Goal: Task Accomplishment & Management: Use online tool/utility

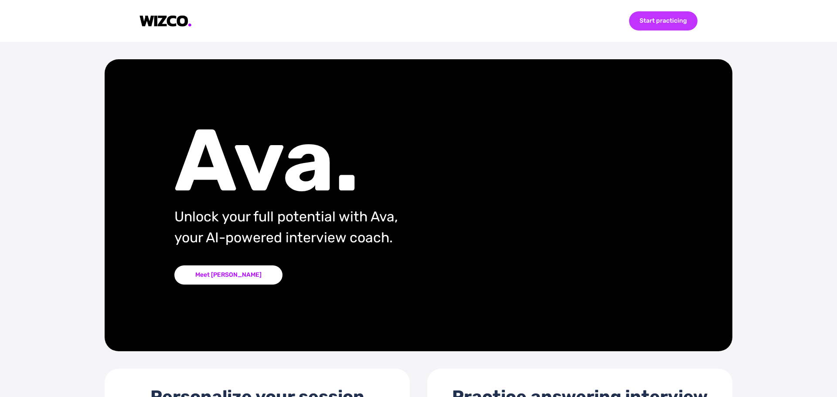
click at [660, 25] on div "Start practicing" at bounding box center [663, 20] width 68 height 19
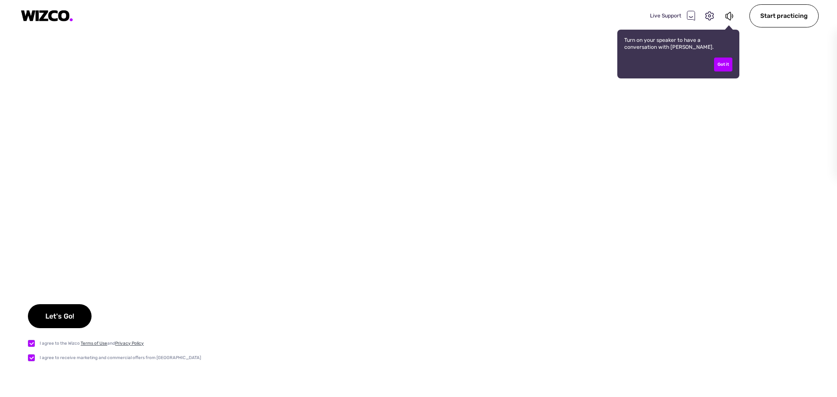
checkbox input "true"
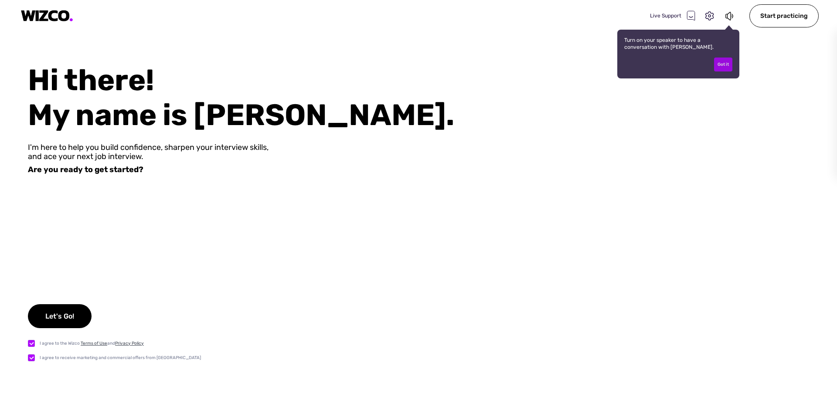
click at [724, 69] on div "Got it" at bounding box center [723, 65] width 18 height 14
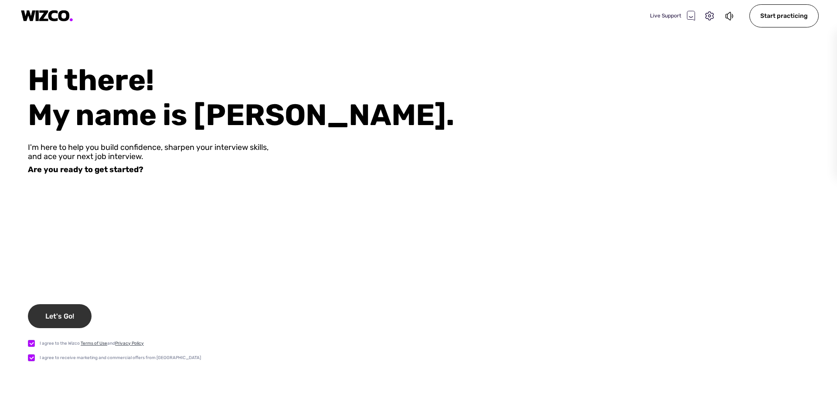
click at [66, 316] on div "Let's Go!" at bounding box center [60, 316] width 64 height 24
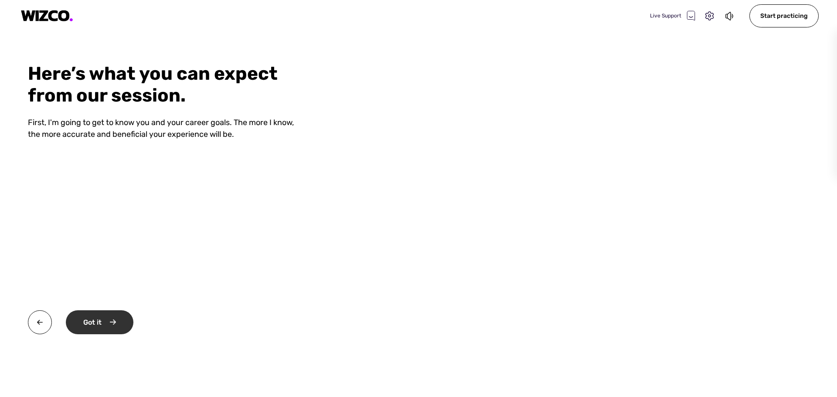
click at [99, 313] on div "Got it" at bounding box center [100, 323] width 68 height 24
click at [78, 328] on div "Okay" at bounding box center [99, 323] width 66 height 24
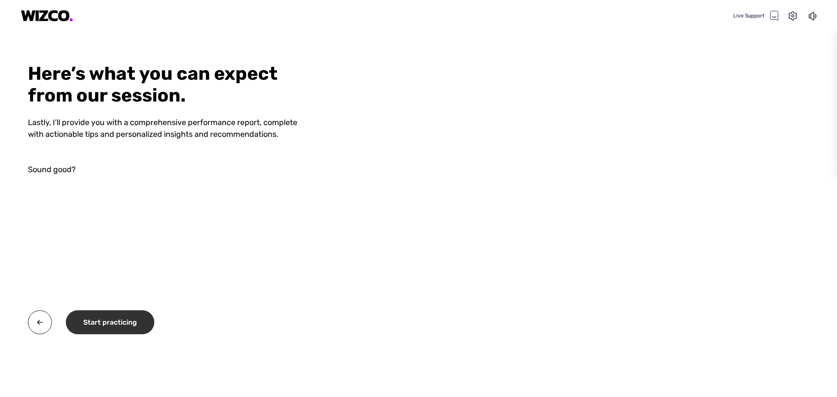
click at [130, 320] on div "Start practicing" at bounding box center [110, 323] width 89 height 24
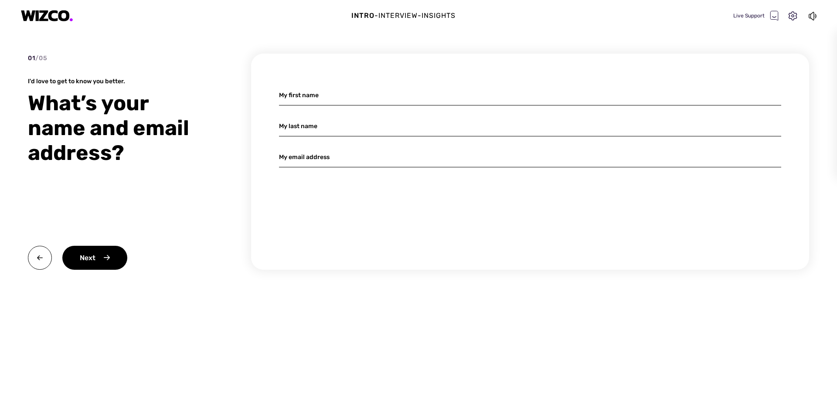
click at [338, 92] on input at bounding box center [530, 95] width 502 height 20
